Goal: Find contact information: Find contact information

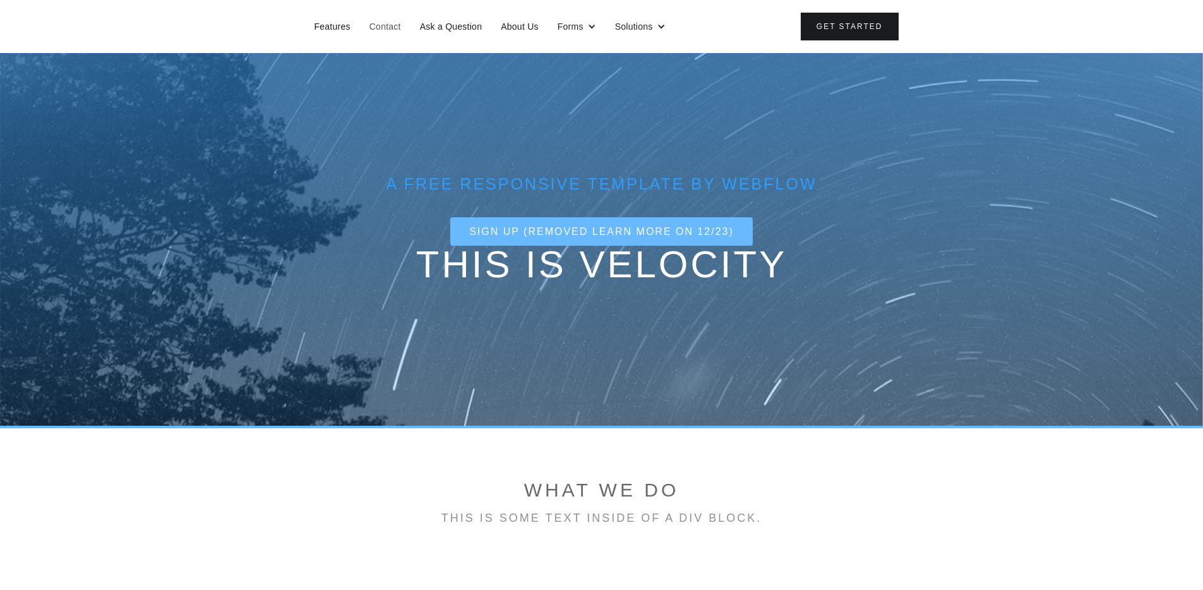
click at [393, 21] on link "Contact" at bounding box center [385, 26] width 44 height 16
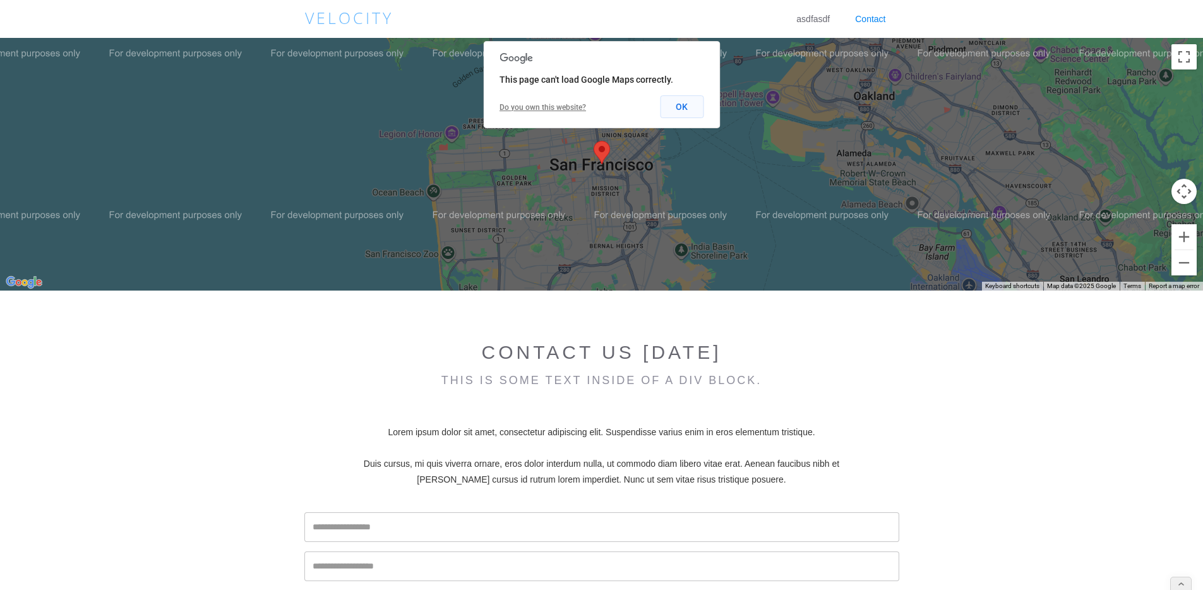
click at [680, 108] on button "OK" at bounding box center [682, 106] width 44 height 23
